Goal: Submit feedback/report problem: Submit feedback/report problem

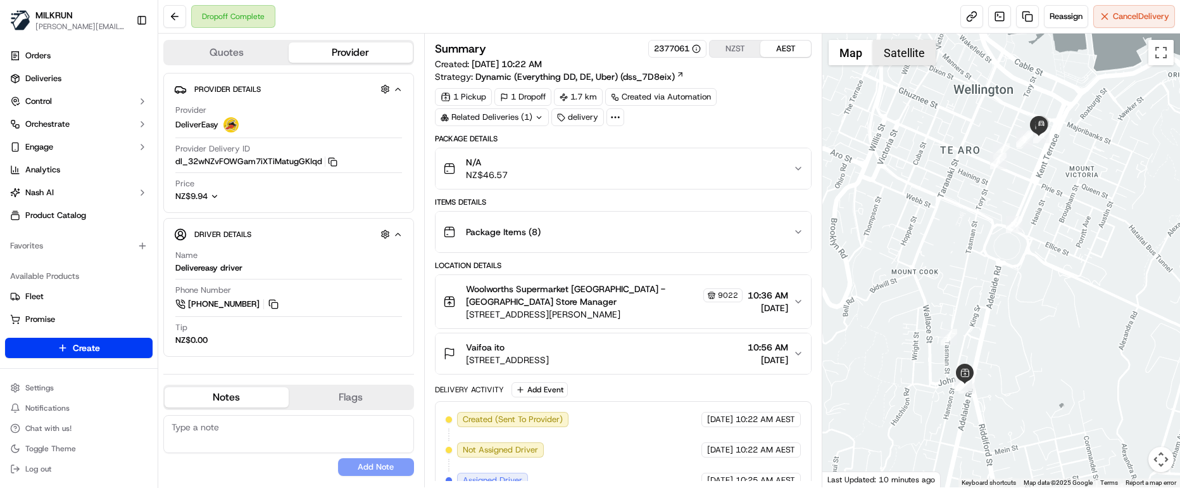
click at [895, 52] on button "Satellite" at bounding box center [904, 52] width 63 height 25
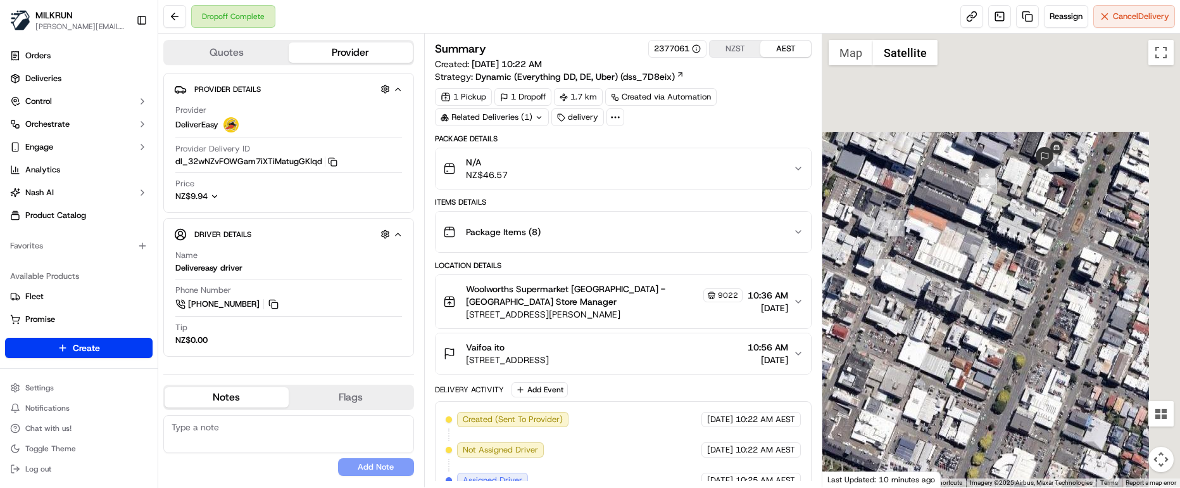
drag, startPoint x: 1078, startPoint y: 72, endPoint x: 1037, endPoint y: 216, distance: 150.3
click at [1037, 216] on div at bounding box center [1002, 260] width 358 height 453
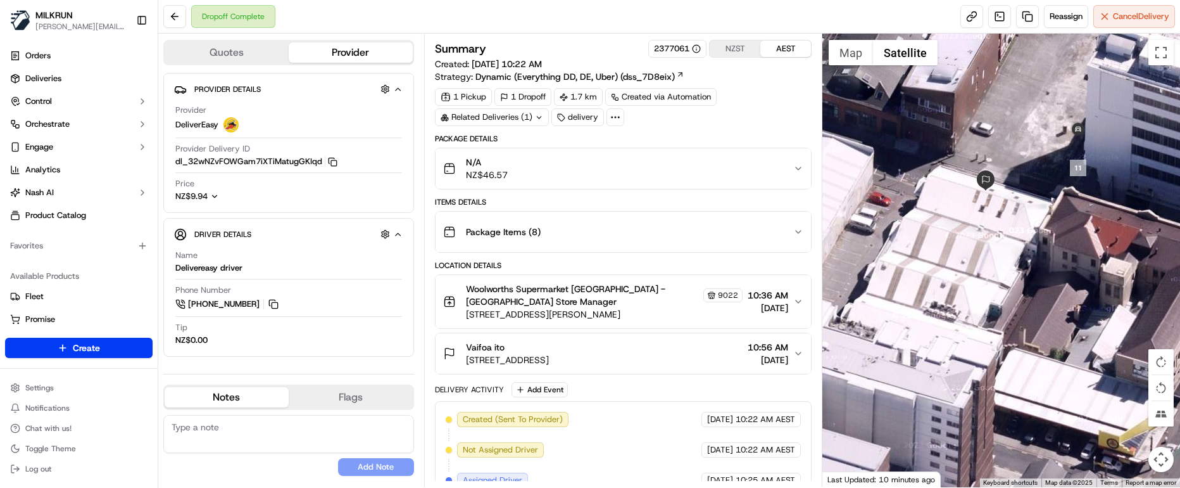
drag, startPoint x: 209, startPoint y: 465, endPoint x: 210, endPoint y: 442, distance: 22.8
click at [209, 465] on div "No results found Add Note" at bounding box center [288, 445] width 251 height 61
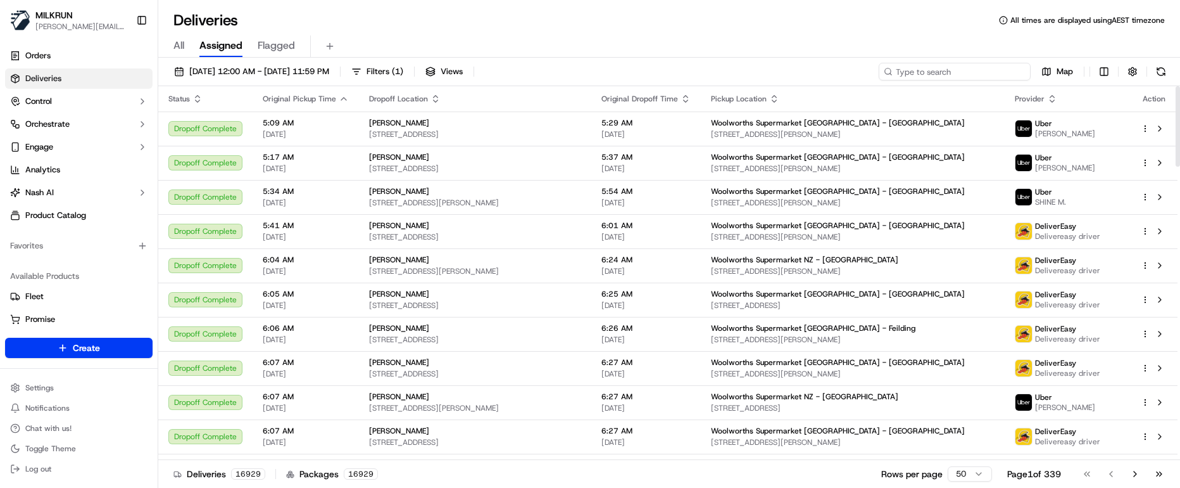
click at [963, 70] on input at bounding box center [955, 72] width 152 height 18
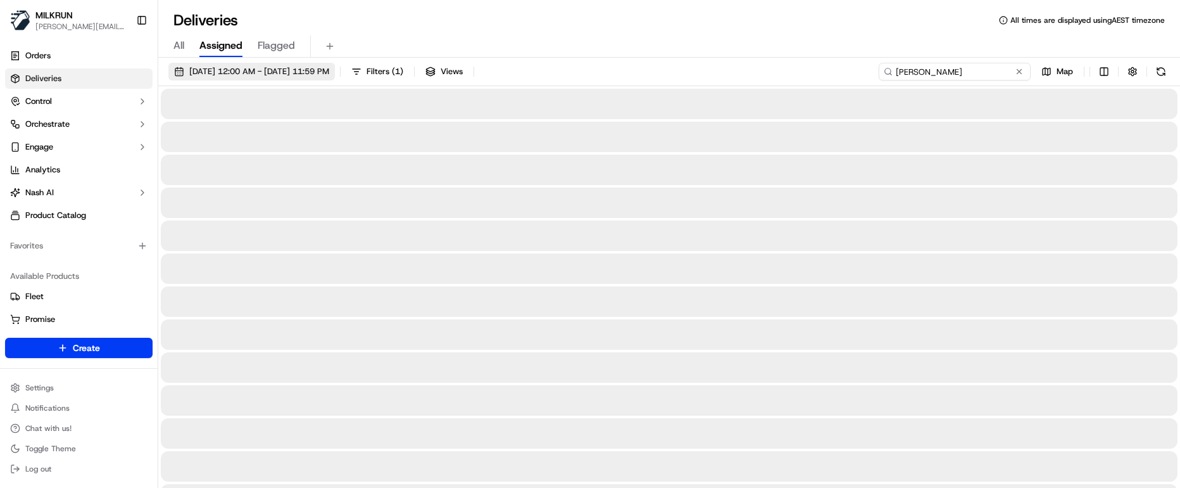
type input "maddison spencer"
click at [313, 75] on span "18/09/2025 12:00 AM - 18/09/2025 11:59 PM" at bounding box center [259, 71] width 140 height 11
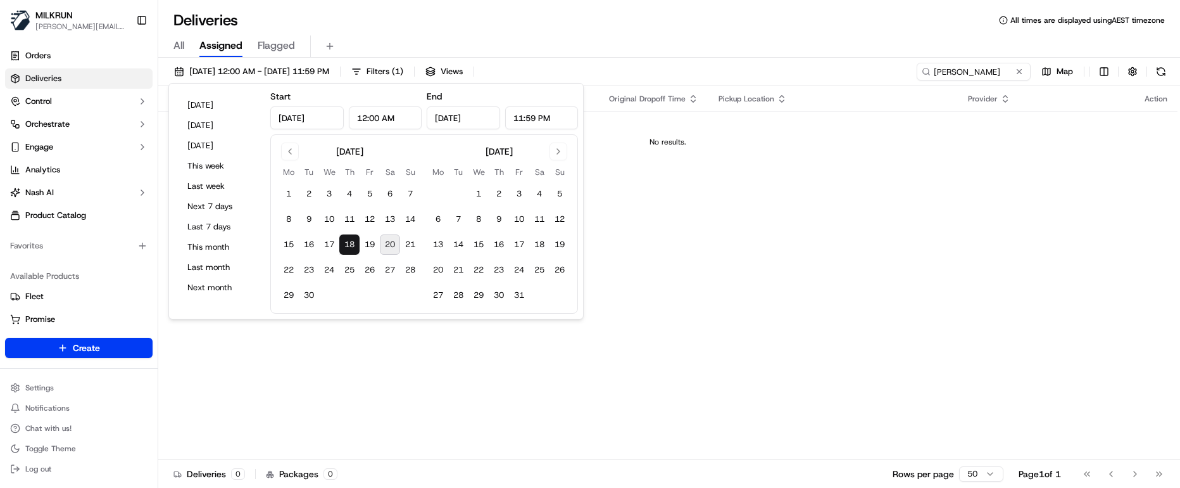
click at [390, 240] on button "20" at bounding box center [390, 244] width 20 height 20
type input "Sep 20, 2025"
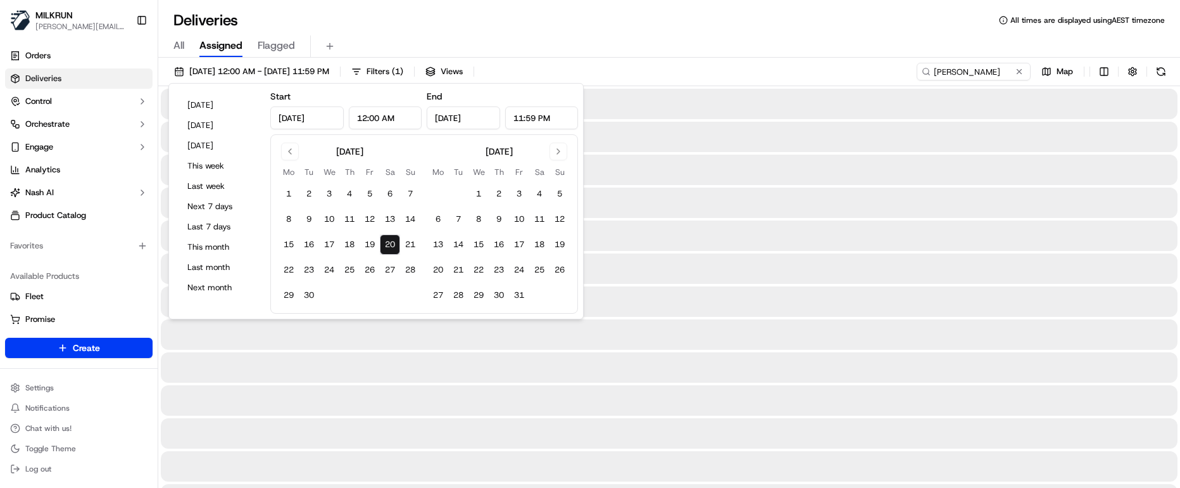
click at [390, 240] on button "20" at bounding box center [390, 244] width 20 height 20
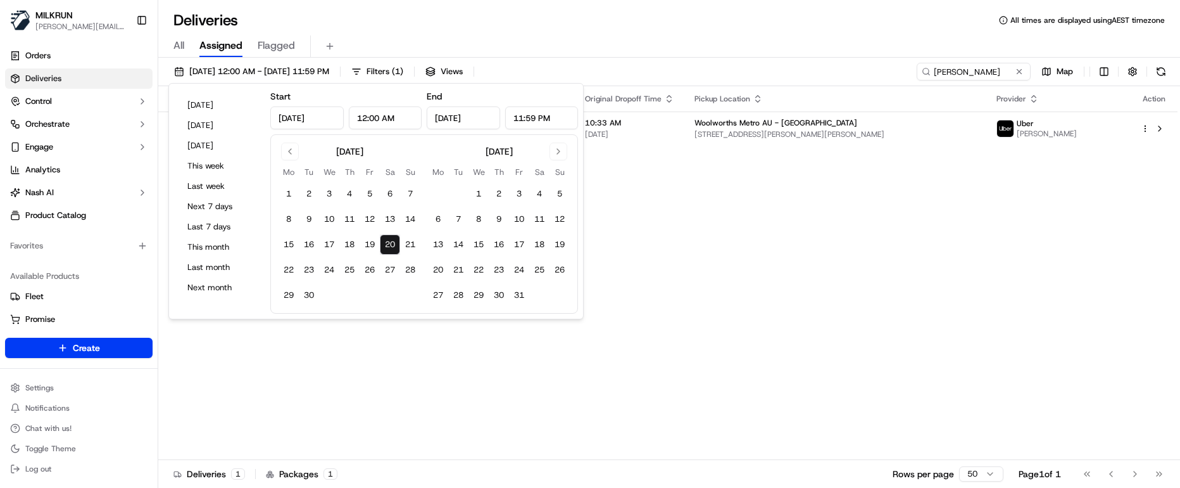
click at [534, 18] on div "Deliveries All times are displayed using AEST timezone" at bounding box center [669, 20] width 1022 height 20
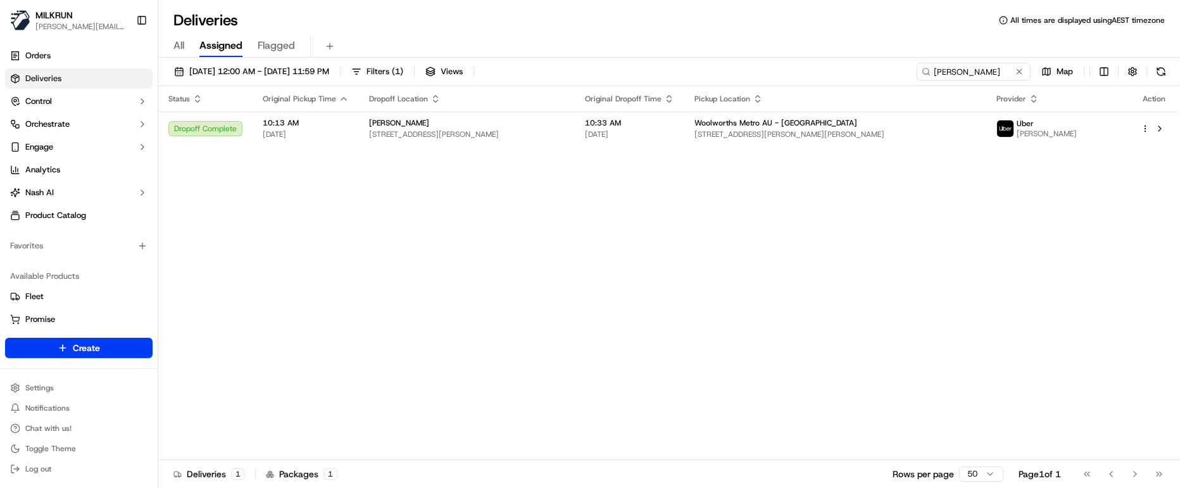
click at [463, 220] on div "Status Original Pickup Time Dropoff Location Original Dropoff Time Pickup Locat…" at bounding box center [668, 273] width 1020 height 374
click at [481, 135] on span "Unit 3/17 Kelso St, Chermside, QLD 4032, AU" at bounding box center [467, 134] width 196 height 10
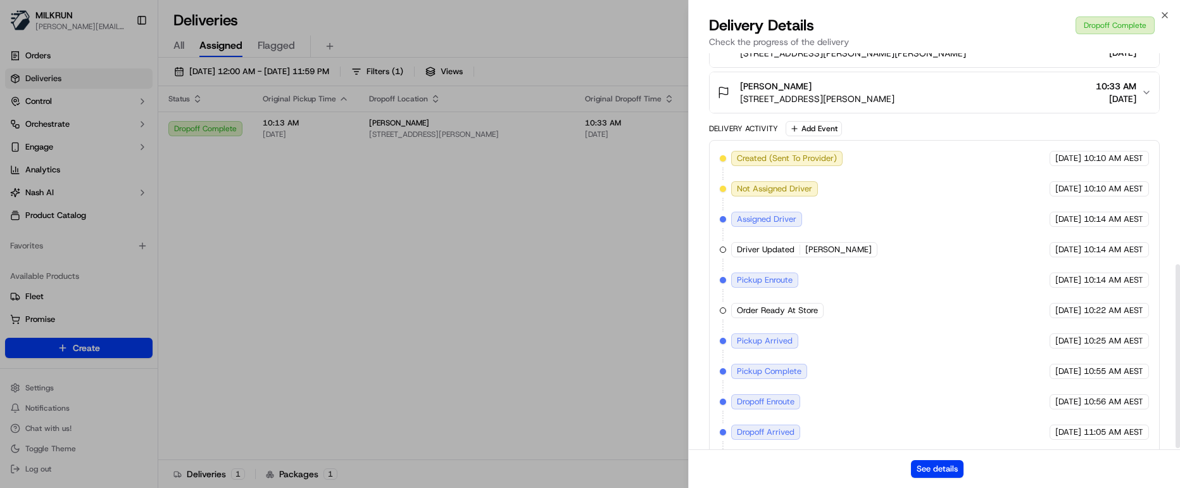
scroll to position [458, 0]
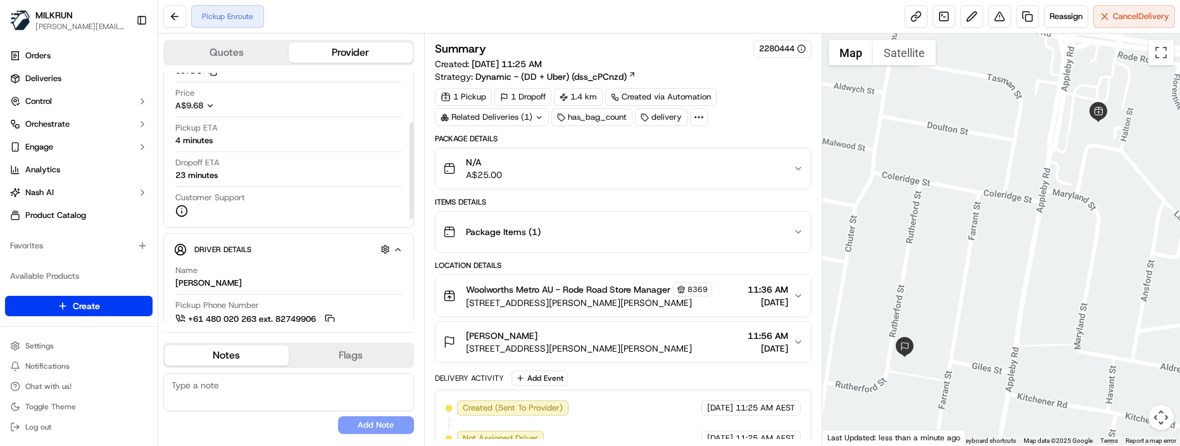
scroll to position [127, 0]
click at [211, 275] on textarea at bounding box center [288, 392] width 251 height 38
paste textarea "Good XXX Team🌞️Please NOTE the delivery instructions & kindly contact the custo…"
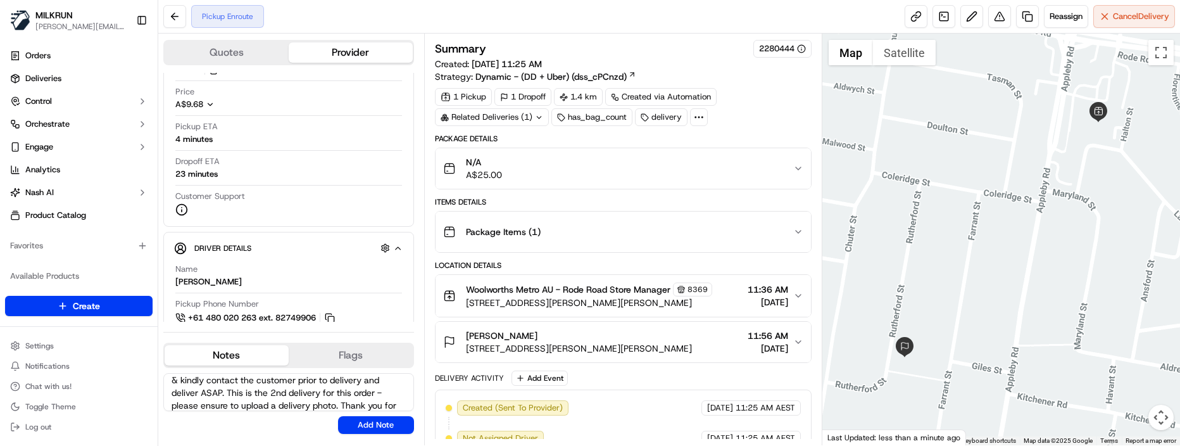
scroll to position [0, 0]
drag, startPoint x: 243, startPoint y: 386, endPoint x: 198, endPoint y: 382, distance: 45.8
click at [198, 275] on textarea "Good XXX Team🌞️Please NOTE the delivery instructions & kindly contact the custo…" at bounding box center [288, 392] width 251 height 38
type textarea "Good Morning Silvana🌞️Please NOTE the delivery instructions & kindly contact th…"
click at [346, 275] on button "Add Note" at bounding box center [376, 425] width 76 height 18
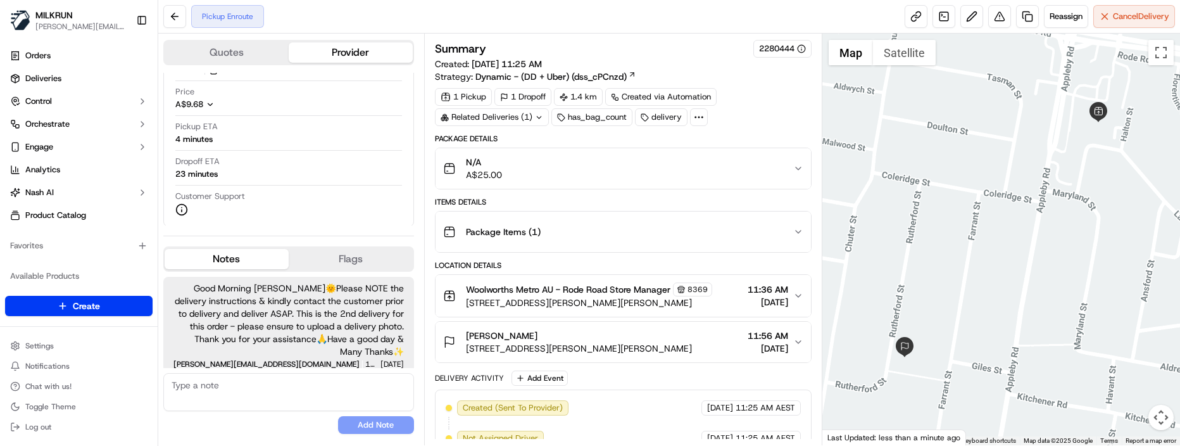
scroll to position [5, 0]
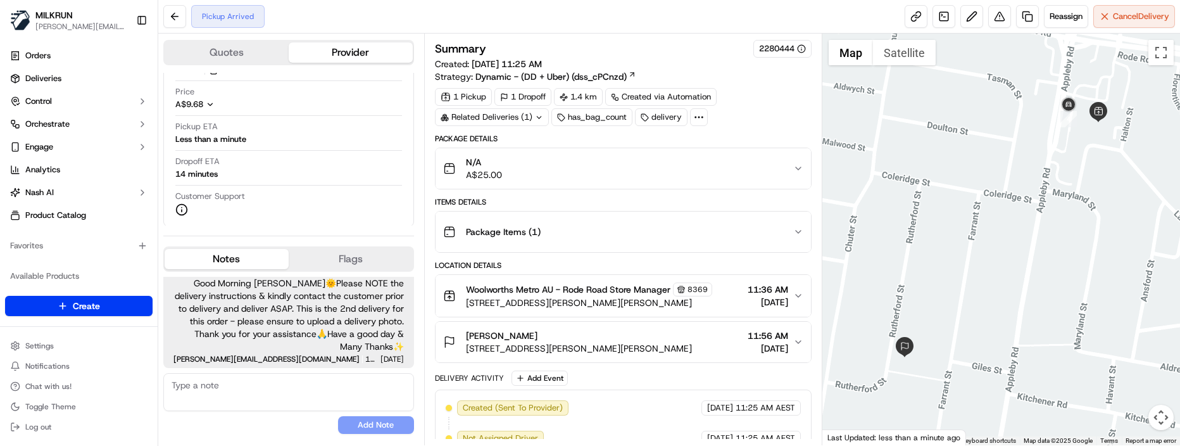
drag, startPoint x: 273, startPoint y: 432, endPoint x: 285, endPoint y: 408, distance: 26.9
click at [273, 275] on div "No results found Add Note" at bounding box center [288, 403] width 251 height 61
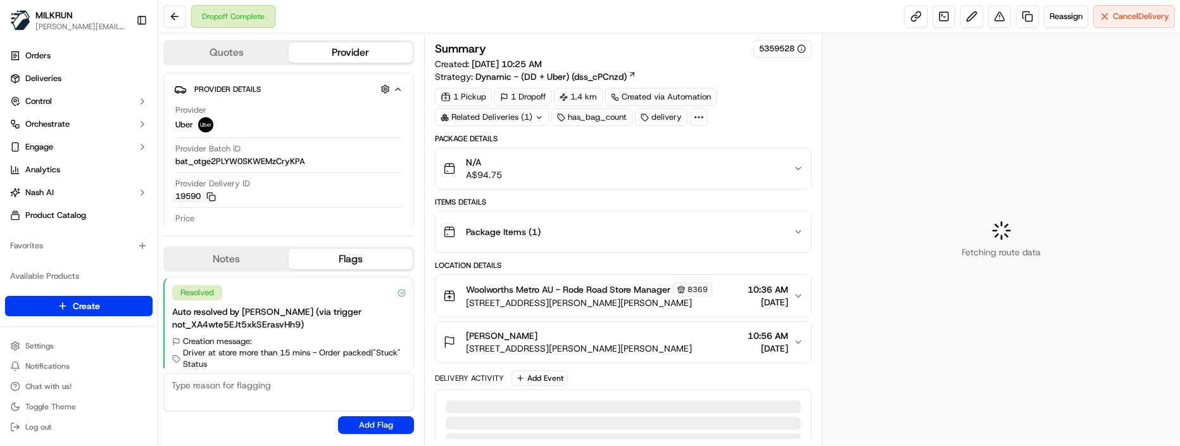
scroll to position [39, 0]
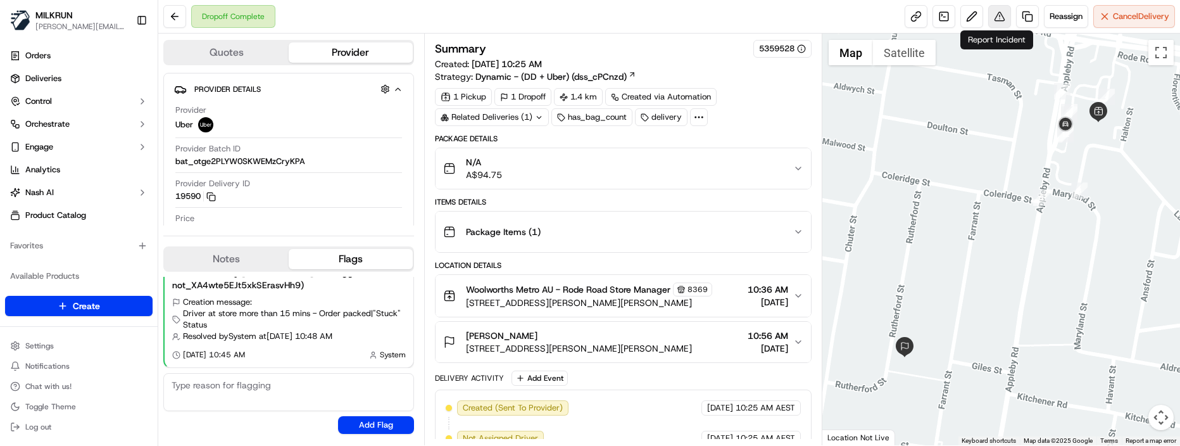
click at [997, 19] on button at bounding box center [1000, 16] width 23 height 23
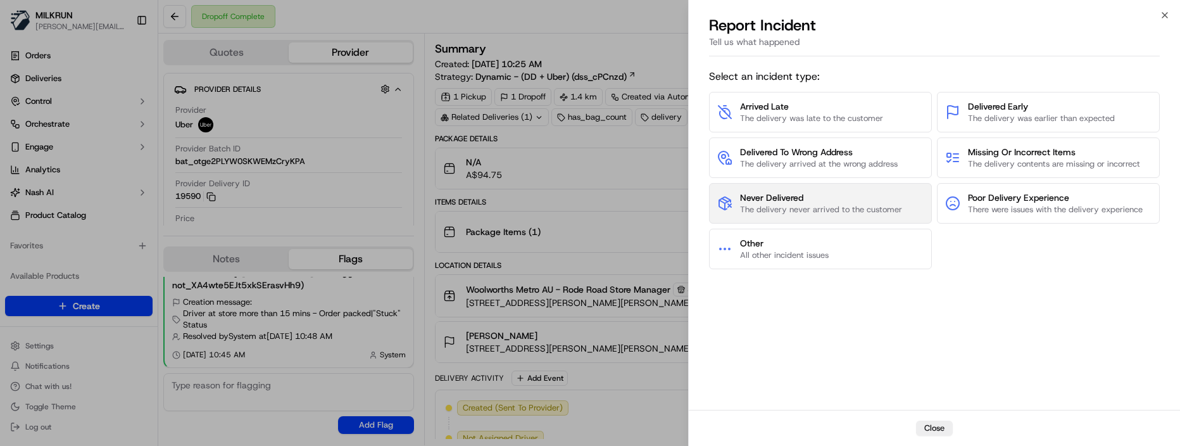
click at [802, 195] on span "Never Delivered" at bounding box center [821, 197] width 162 height 13
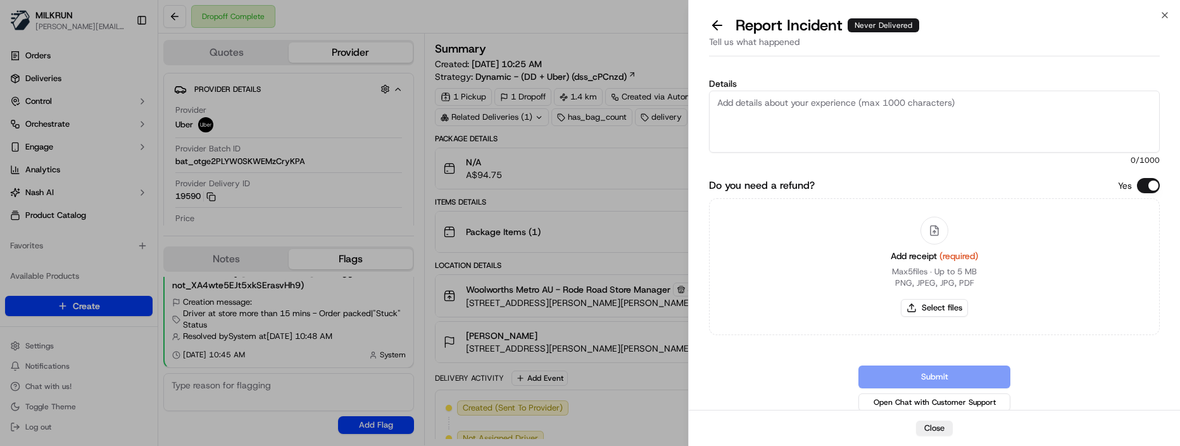
click at [782, 118] on textarea "Details" at bounding box center [934, 122] width 451 height 62
paste textarea "Customer advised did not receive order -NO POD/POD invalid. Delivery option was…"
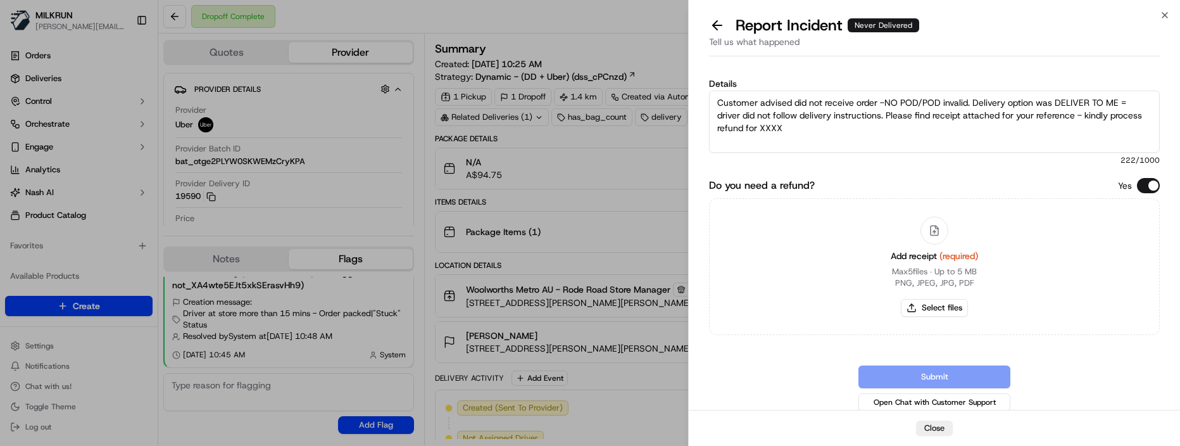
drag, startPoint x: 919, startPoint y: 100, endPoint x: 967, endPoint y: 99, distance: 48.1
click at [967, 99] on textarea "Customer advised did not receive order -NO POD/POD invalid. Delivery option was…" at bounding box center [934, 122] width 451 height 62
drag, startPoint x: 825, startPoint y: 115, endPoint x: 715, endPoint y: 114, distance: 110.2
click at [715, 114] on textarea "Customer advised did not receive order -NO POD. Delivery option was DELIVER TO …" at bounding box center [934, 122] width 451 height 62
click at [910, 129] on textarea "Customer advised did not receive order -NO POD. Delivery option was DELIVER TO …" at bounding box center [934, 122] width 451 height 62
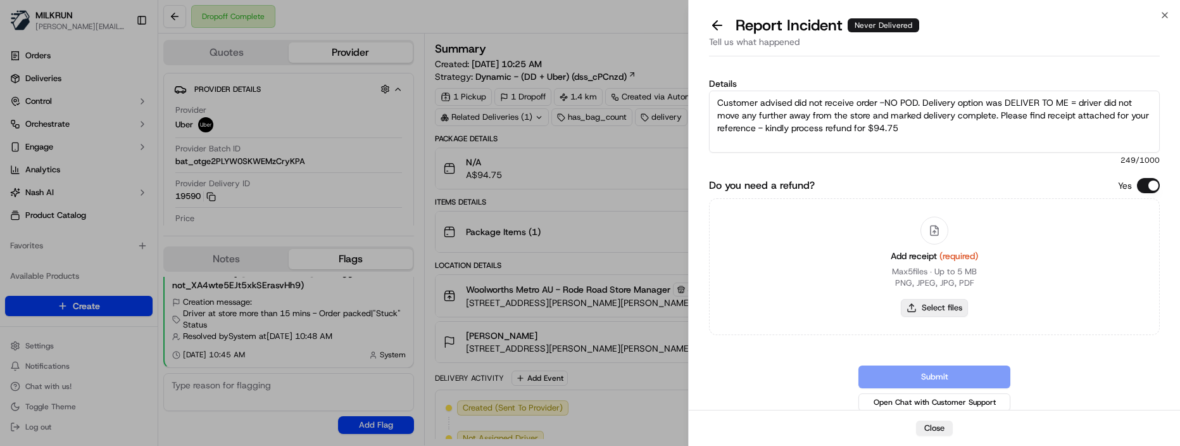
type textarea "Customer advised did not receive order -NO POD. Delivery option was DELIVER TO …"
click at [933, 307] on button "Select files" at bounding box center [934, 308] width 67 height 18
type input "C:\fakepath\Angela Lakson - MILKRUN Order Receipt.pdf"
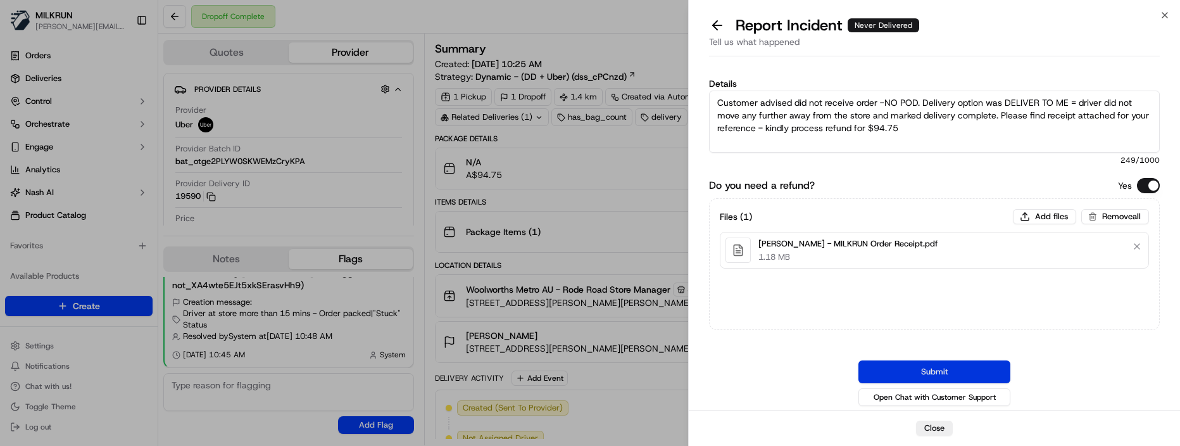
click at [954, 367] on button "Submit" at bounding box center [935, 371] width 152 height 23
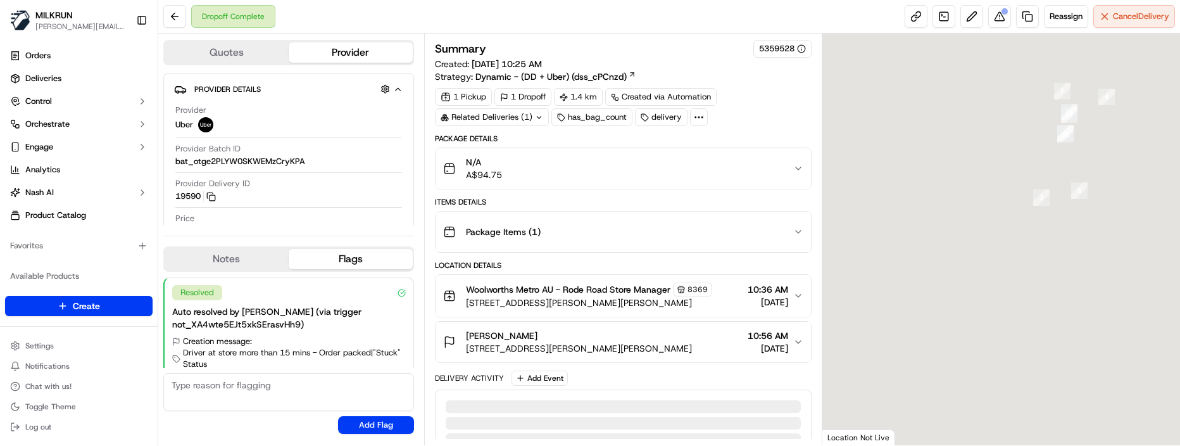
scroll to position [39, 0]
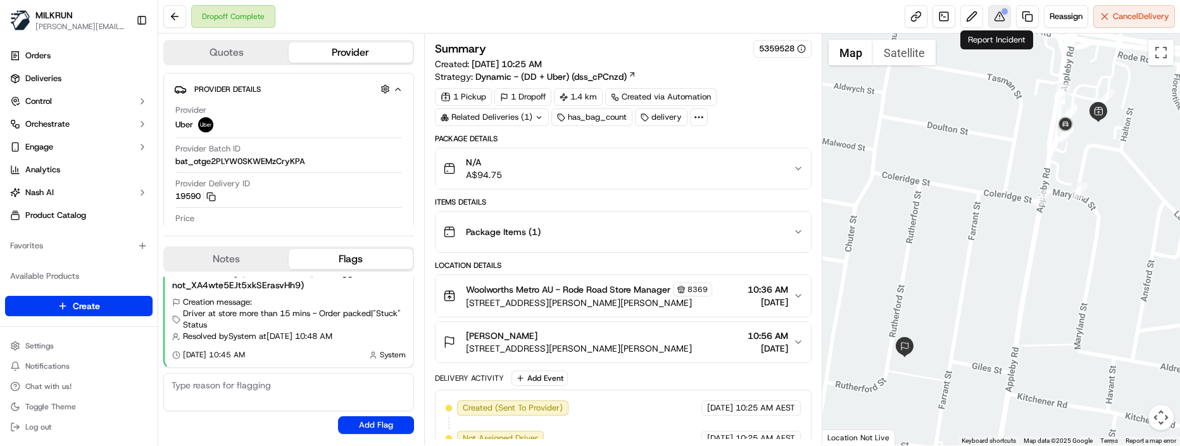
click at [996, 25] on button at bounding box center [1000, 16] width 23 height 23
